Goal: Complete application form

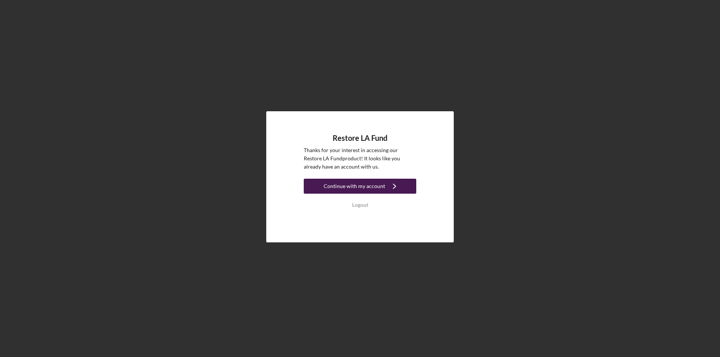
click at [378, 188] on div "Continue with my account" at bounding box center [354, 186] width 61 height 15
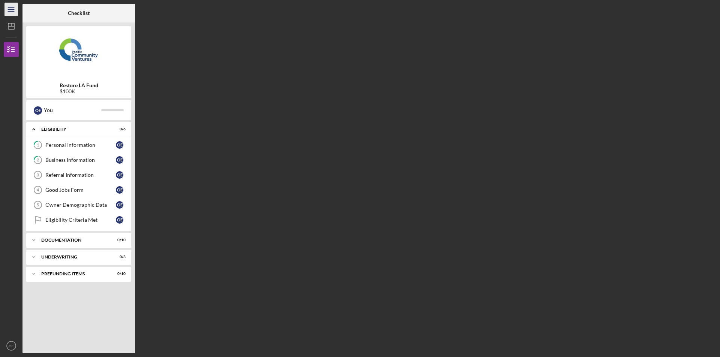
click at [5, 7] on icon "Icon/Menu" at bounding box center [11, 9] width 17 height 17
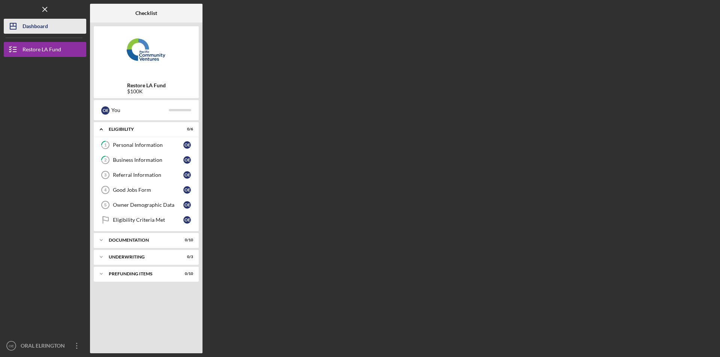
click at [35, 27] on div "Dashboard" at bounding box center [34, 27] width 25 height 17
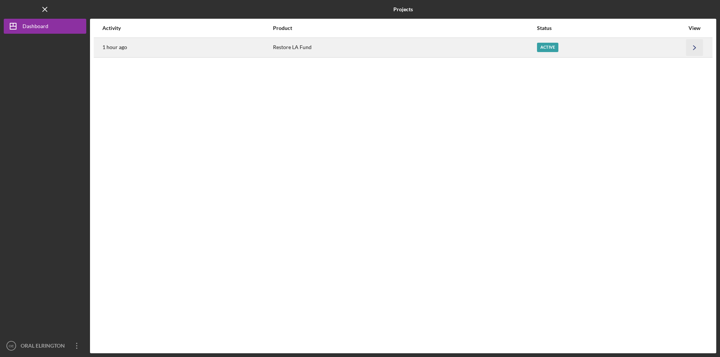
click at [696, 48] on icon "Icon/Navigate" at bounding box center [694, 47] width 17 height 17
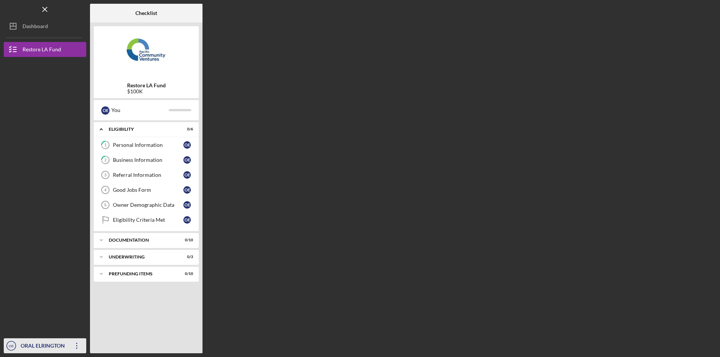
click at [46, 346] on div "ORAL ELRINGTON" at bounding box center [43, 347] width 49 height 17
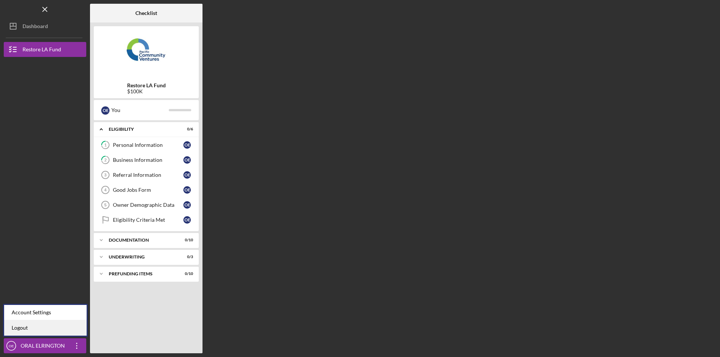
click at [25, 330] on link "Logout" at bounding box center [45, 328] width 82 height 15
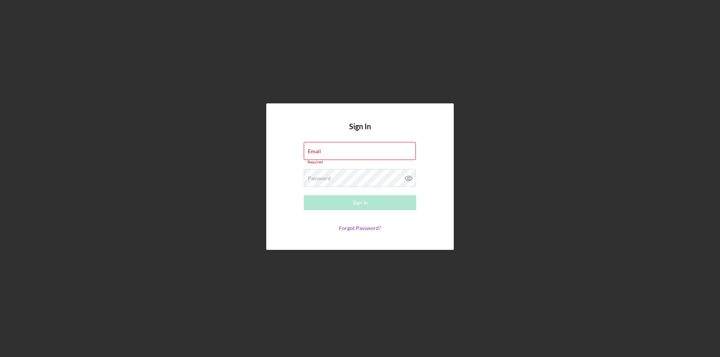
type input "[EMAIL_ADDRESS][DOMAIN_NAME]"
